Goal: Information Seeking & Learning: Learn about a topic

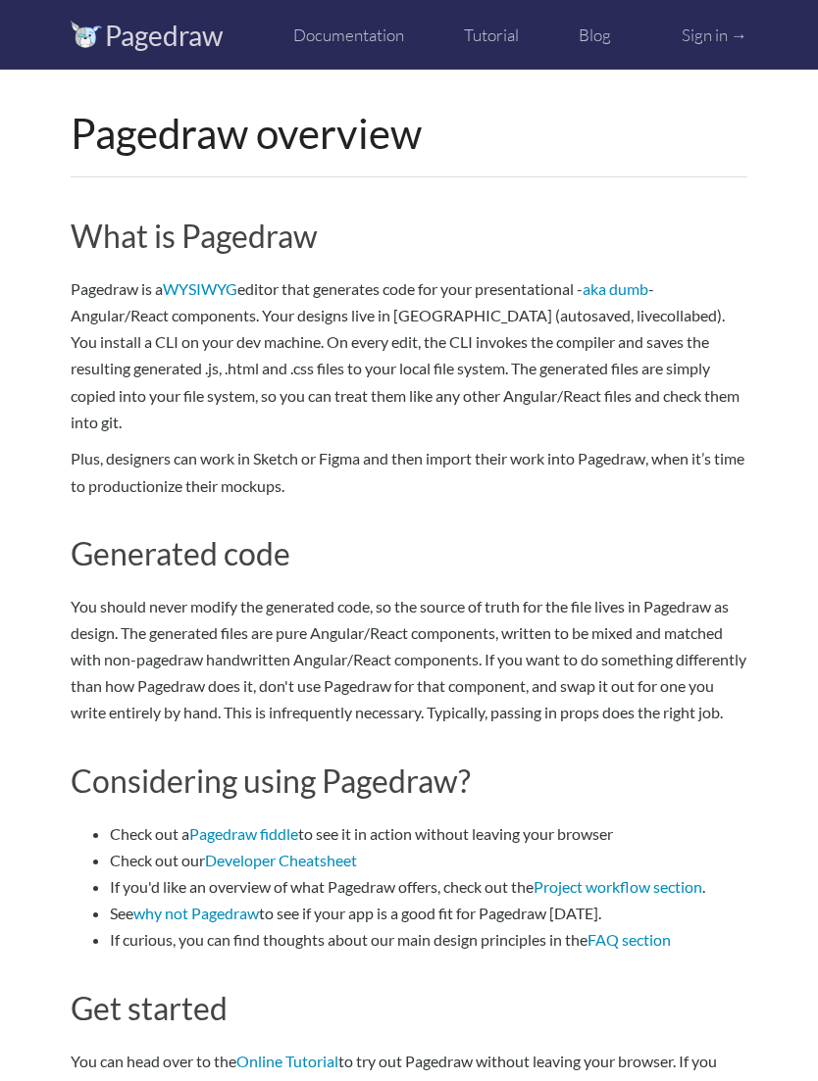
click at [366, 35] on link "Documentation" at bounding box center [348, 35] width 111 height 21
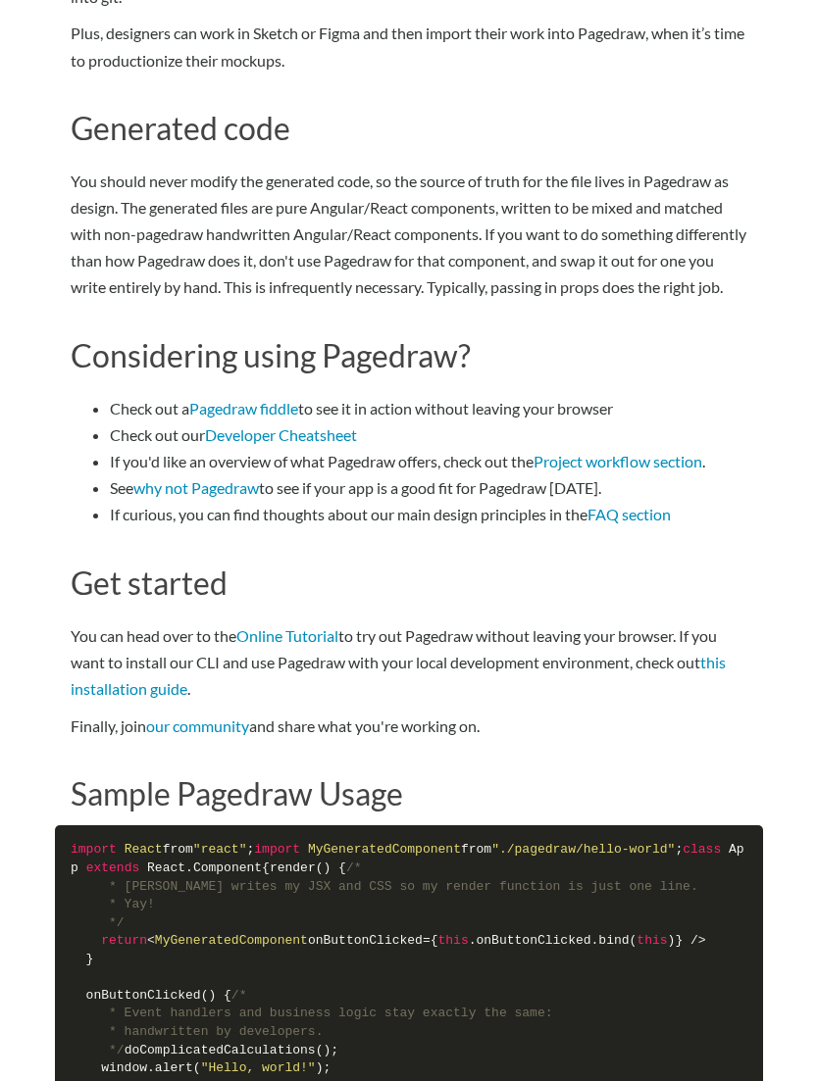
scroll to position [425, 0]
click at [345, 436] on link "Developer Cheatsheet" at bounding box center [281, 434] width 152 height 19
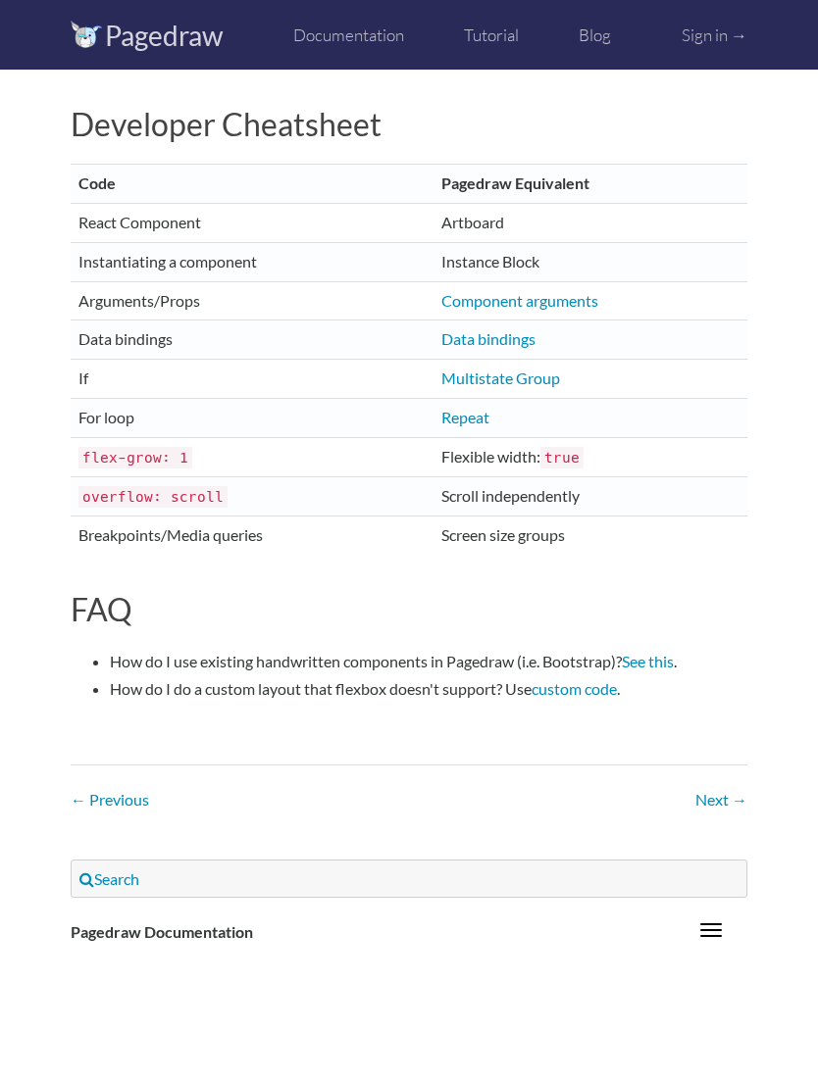
click at [651, 652] on link "See this" at bounding box center [648, 661] width 52 height 19
click at [516, 31] on link "Tutorial" at bounding box center [491, 35] width 55 height 21
